Goal: Download file/media

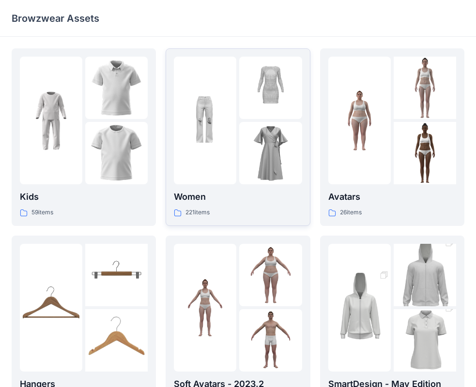
click at [209, 129] on img at bounding box center [205, 121] width 62 height 62
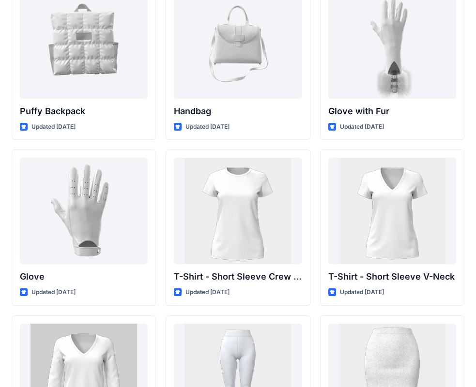
scroll to position [7626, 0]
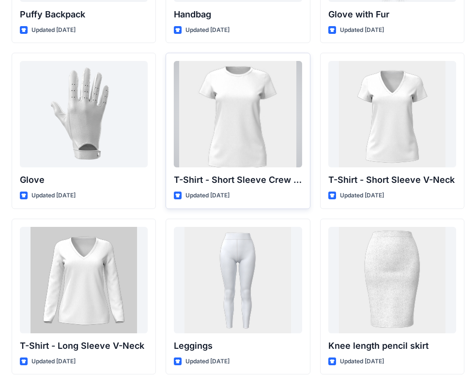
click at [245, 114] on div at bounding box center [238, 114] width 128 height 107
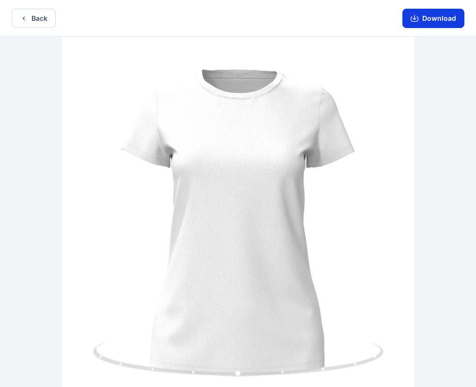
click at [426, 24] on button "Download" at bounding box center [433, 18] width 62 height 19
